Goal: Transaction & Acquisition: Purchase product/service

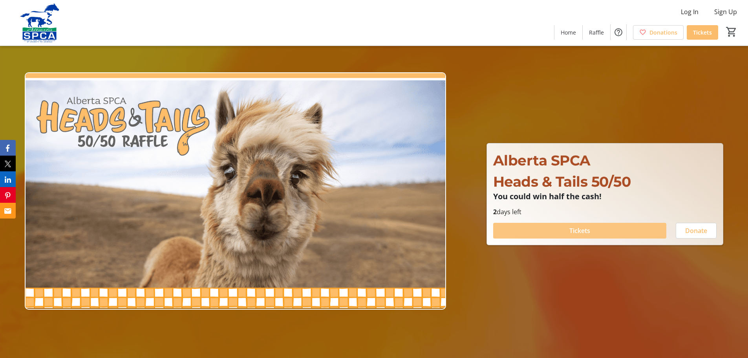
click at [597, 233] on span at bounding box center [579, 230] width 173 height 19
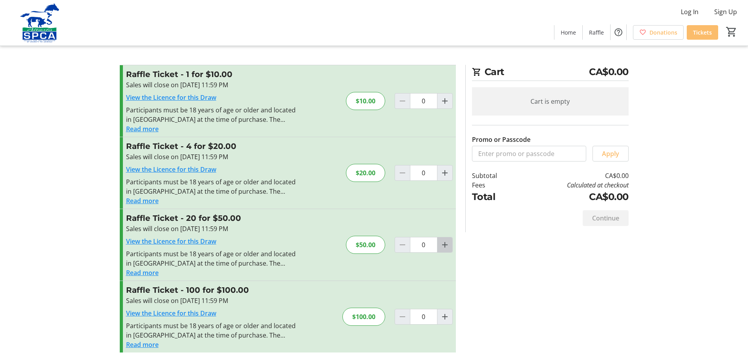
click at [445, 243] on mat-icon "Increment by one" at bounding box center [444, 244] width 9 height 9
type input "1"
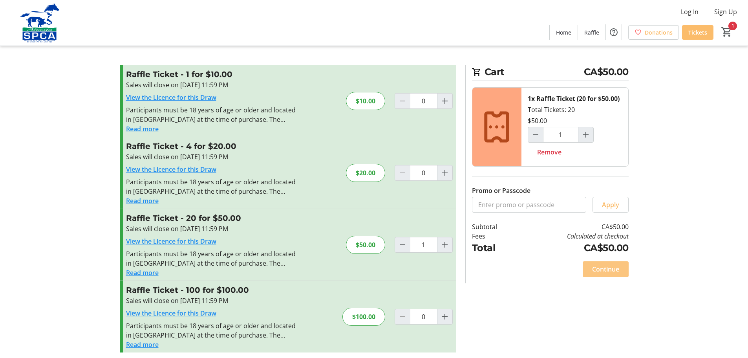
click at [608, 270] on span "Continue" at bounding box center [605, 268] width 27 height 9
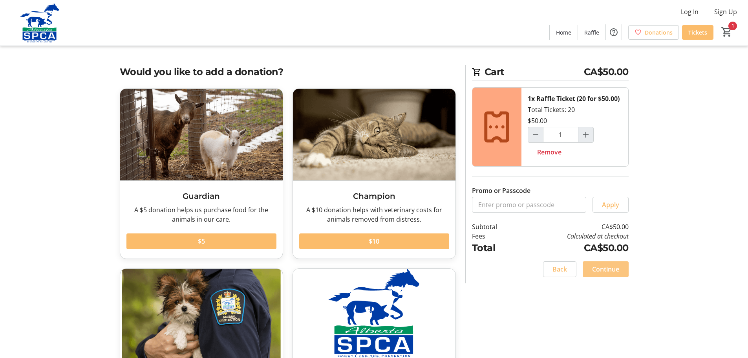
click at [596, 268] on span "Continue" at bounding box center [605, 268] width 27 height 9
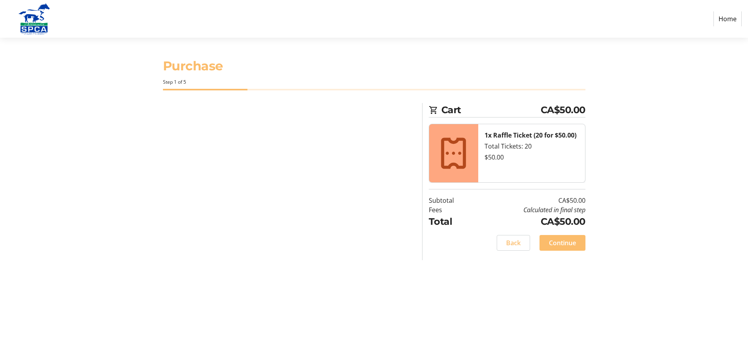
select select "CA"
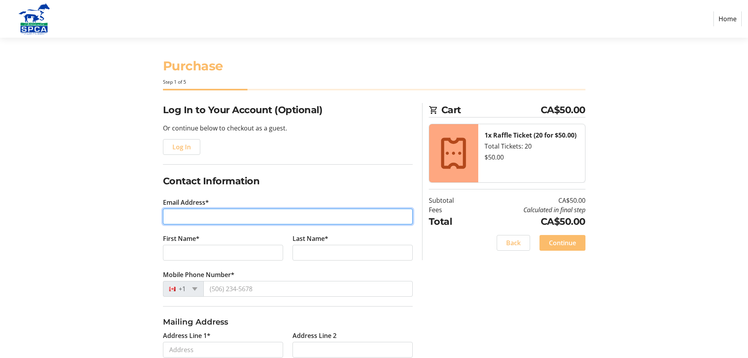
click at [175, 215] on input "Email Address*" at bounding box center [288, 217] width 250 height 16
type input "[EMAIL_ADDRESS][DOMAIN_NAME]"
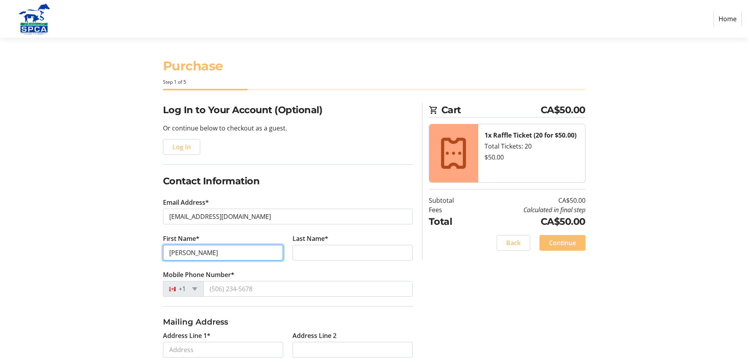
type input "[PERSON_NAME]"
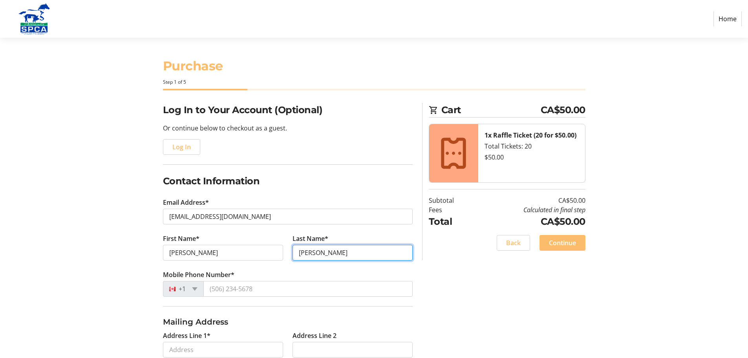
type input "[PERSON_NAME]"
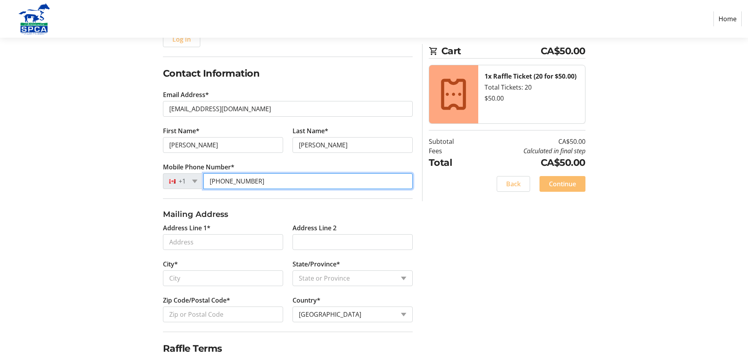
scroll to position [118, 0]
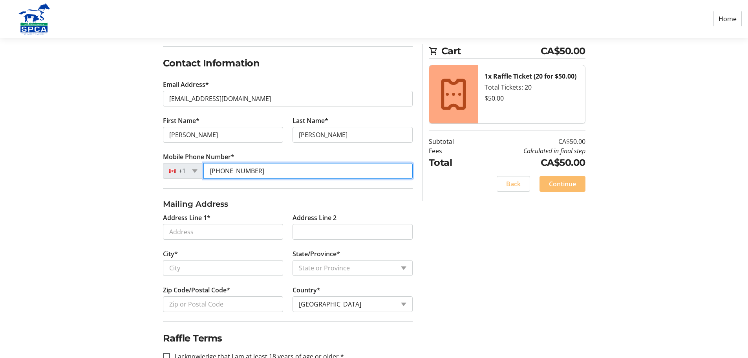
type input "[PHONE_NUMBER]"
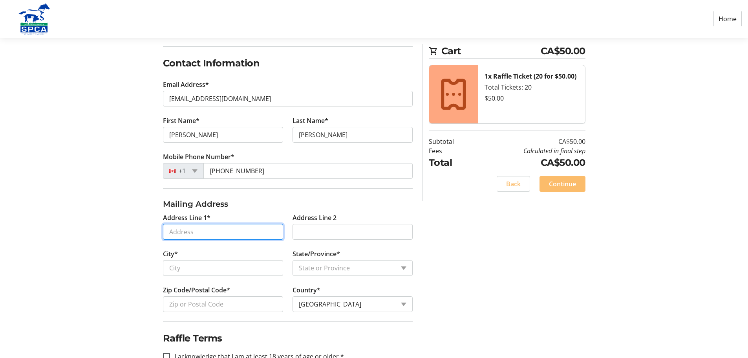
click at [210, 234] on input "Address Line 1*" at bounding box center [223, 232] width 120 height 16
type input "[STREET_ADDRESS]"
type input "[GEOGRAPHIC_DATA]"
select select "AB"
type input "T6J 6L6"
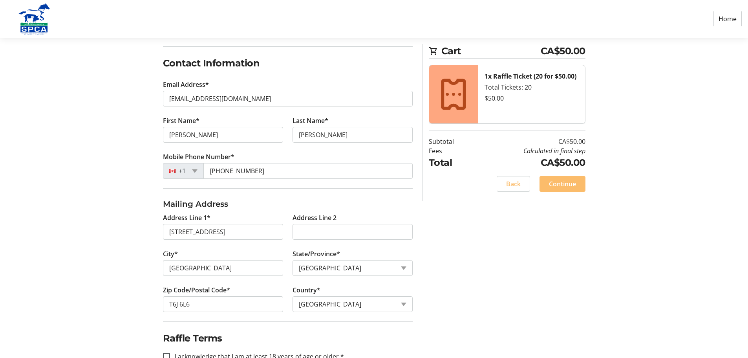
scroll to position [140, 0]
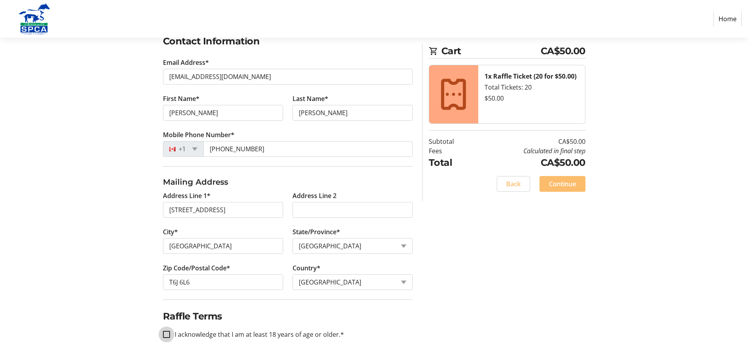
click at [166, 335] on input "I acknowledge that I am at least 18 years of age or older.*" at bounding box center [166, 334] width 7 height 7
checkbox input "true"
click at [553, 184] on span "Continue" at bounding box center [562, 183] width 27 height 9
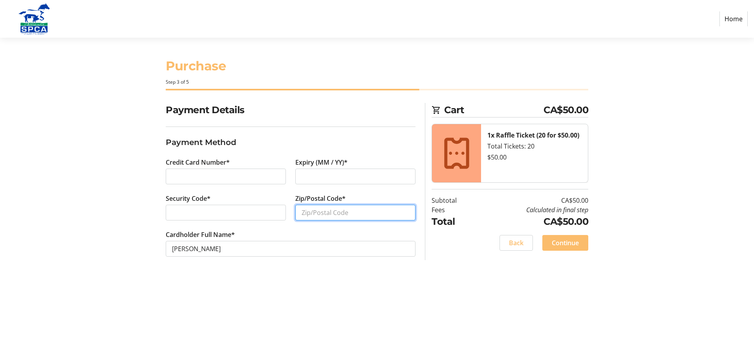
click at [312, 212] on input "Zip/Postal Code*" at bounding box center [355, 213] width 120 height 16
type input "T6J6L5"
click at [564, 242] on span "Continue" at bounding box center [565, 242] width 27 height 9
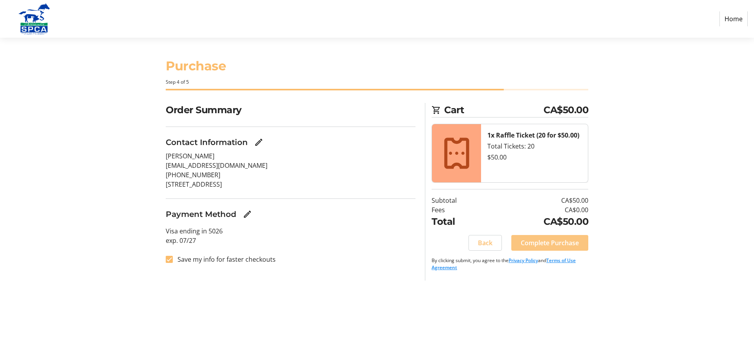
click at [568, 245] on span "Complete Purchase" at bounding box center [550, 242] width 58 height 9
